Goal: Transaction & Acquisition: Purchase product/service

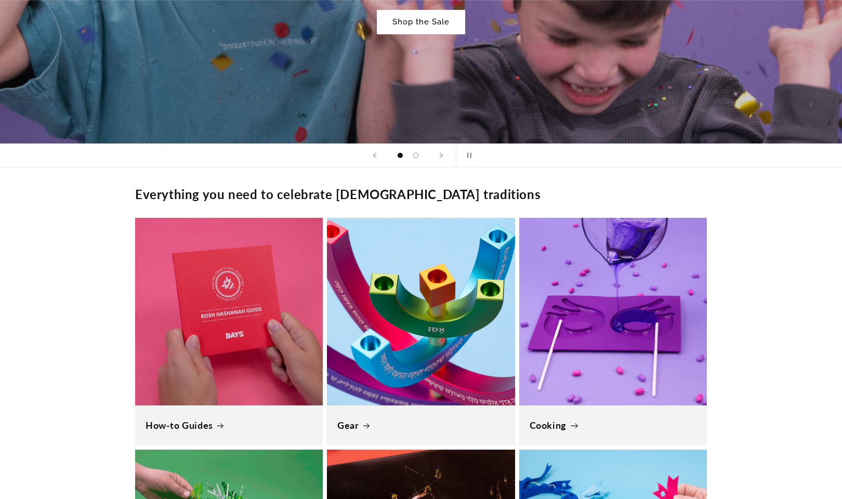
scroll to position [873, 0]
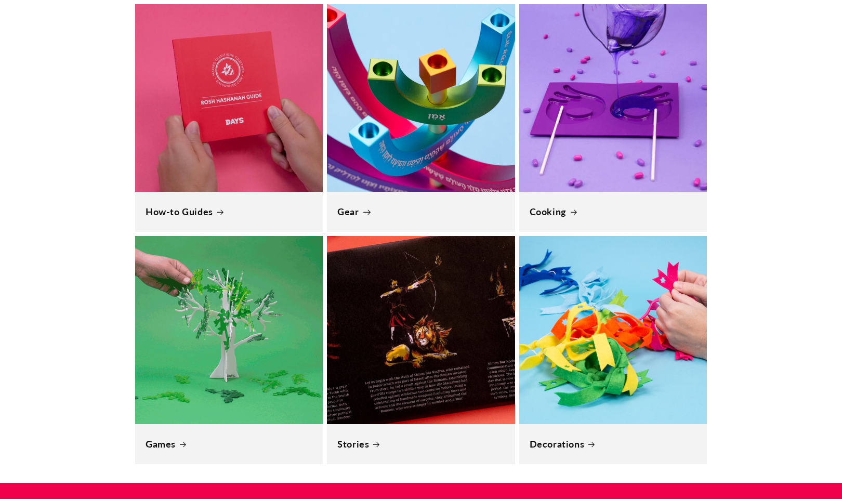
click at [103, 143] on link "Gear" at bounding box center [420, 212] width 167 height 12
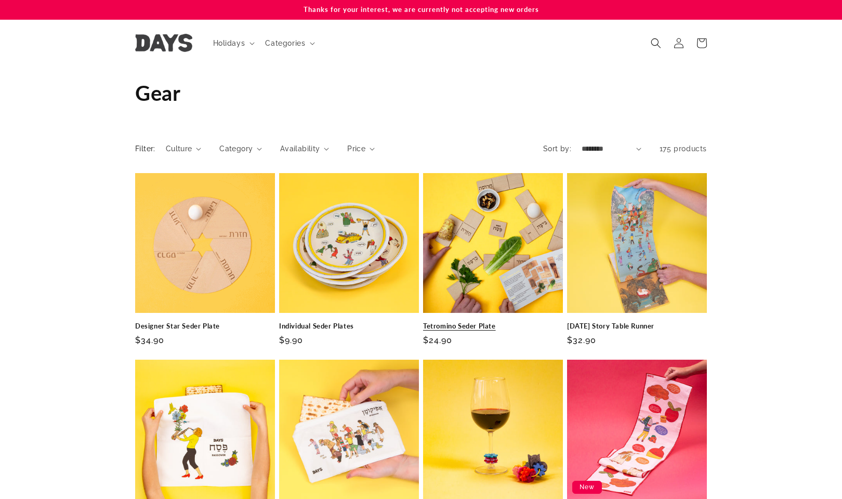
click at [486, 322] on link "Tetromino Seder Plate" at bounding box center [493, 326] width 140 height 9
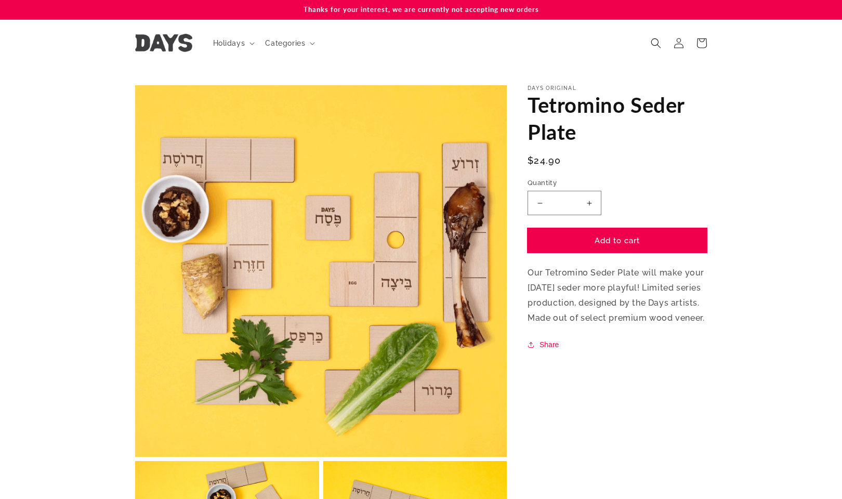
click at [621, 241] on button "Add to cart" at bounding box center [616, 240] width 179 height 24
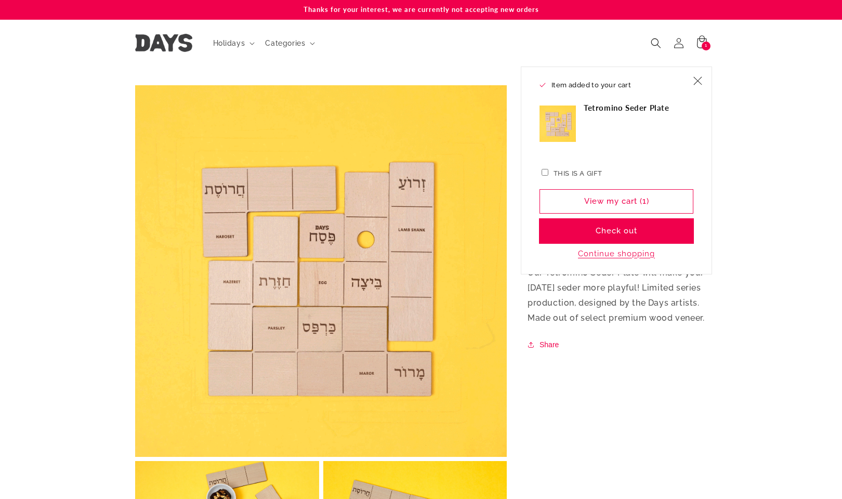
click at [643, 235] on button "Check out" at bounding box center [616, 231] width 154 height 24
